Goal: Download file/media

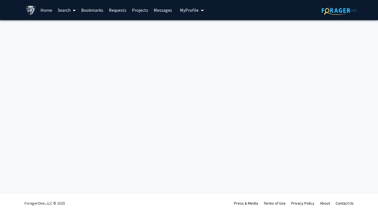
click at [152, 74] on div "Skip navigation Home Search Bookmarks Requests Projects Messages My Profile [PE…" at bounding box center [189, 106] width 378 height 213
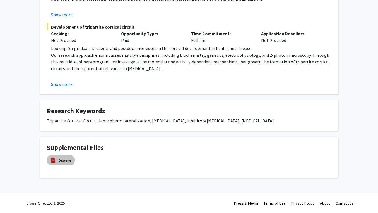
scroll to position [165, 0]
click at [57, 161] on mat-chip "Resume" at bounding box center [61, 160] width 28 height 10
click at [61, 161] on link "Resume" at bounding box center [65, 160] width 14 height 6
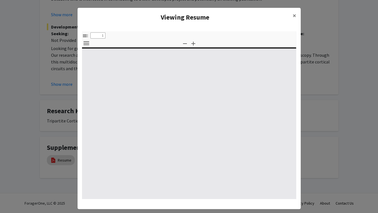
select select "custom"
type input "0"
select select "custom"
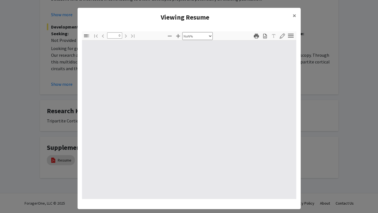
type input "1"
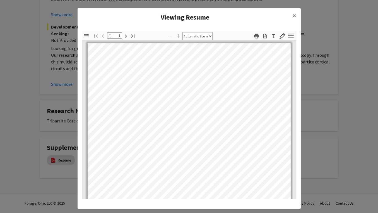
select select "auto"
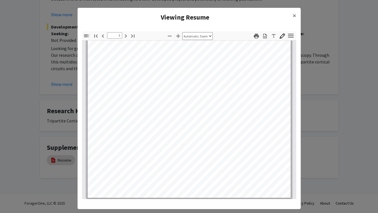
scroll to position [646, 0]
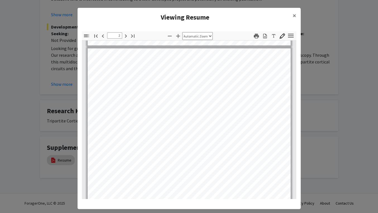
type input "1"
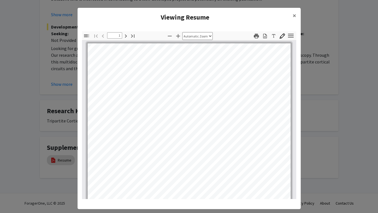
scroll to position [0, 0]
click at [292, 17] on button "×" at bounding box center [294, 16] width 13 height 16
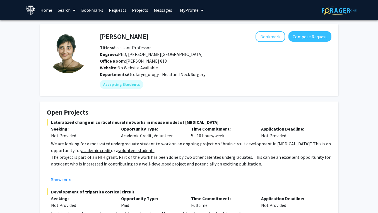
click at [47, 8] on link "Home" at bounding box center [46, 10] width 17 height 20
